Goal: Task Accomplishment & Management: Complete application form

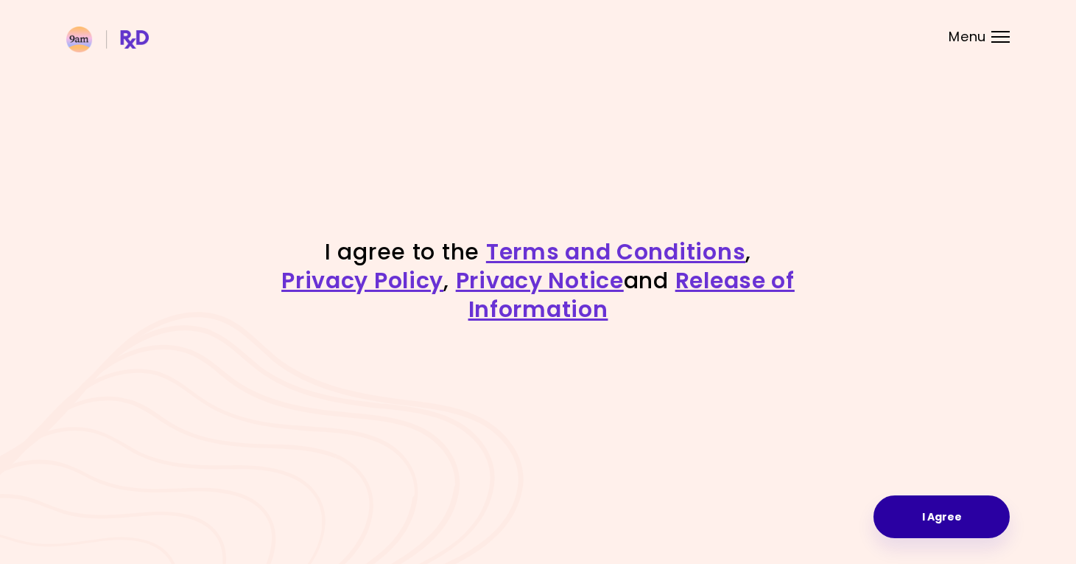
click at [951, 518] on button "I Agree" at bounding box center [942, 516] width 136 height 43
